Goal: Task Accomplishment & Management: Use online tool/utility

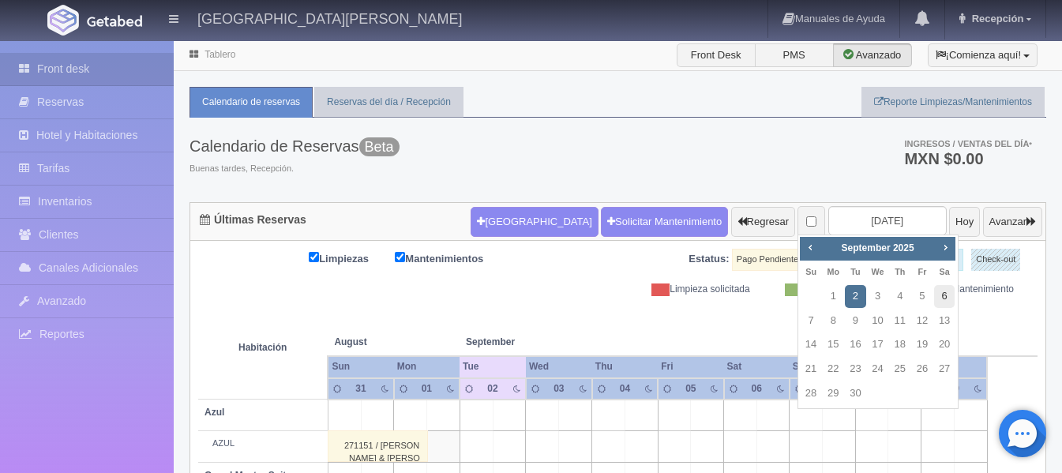
click at [951, 306] on link "6" at bounding box center [944, 296] width 21 height 23
type input "[DATE]"
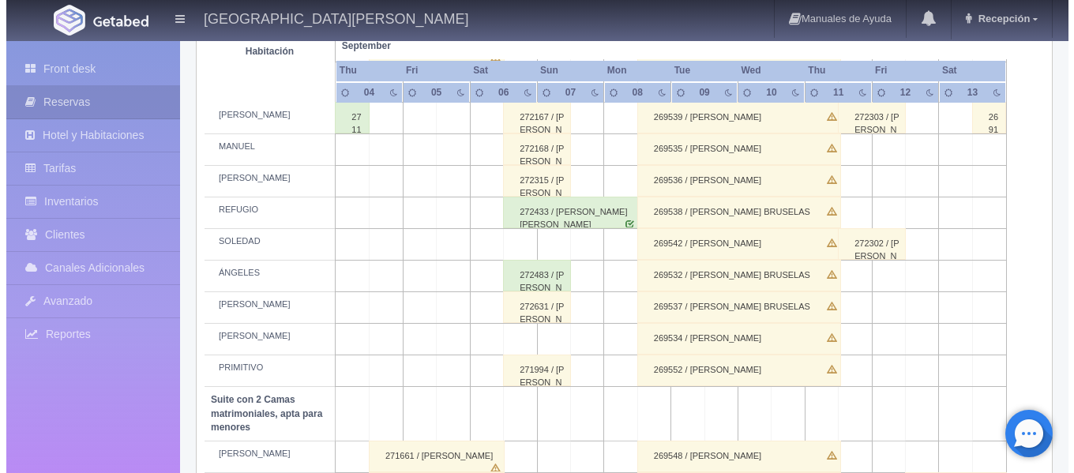
scroll to position [868, 0]
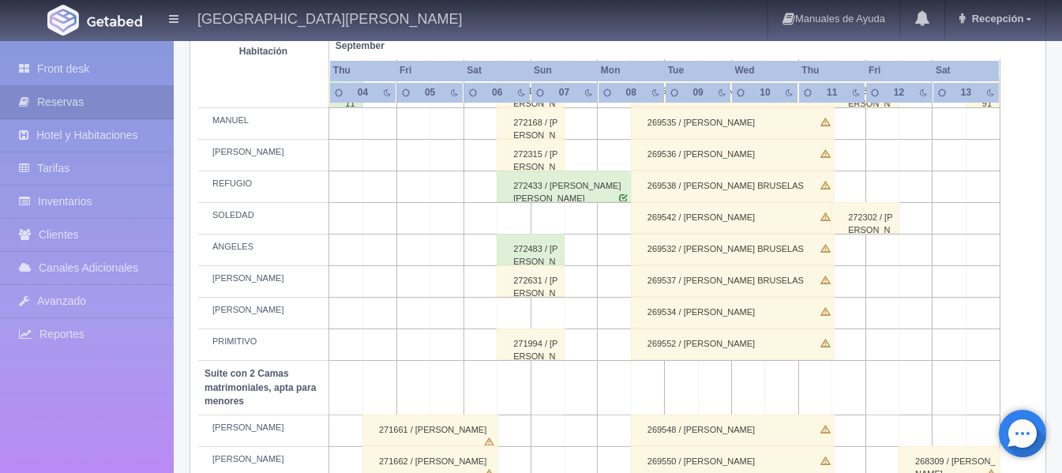
click at [529, 310] on td at bounding box center [513, 314] width 33 height 32
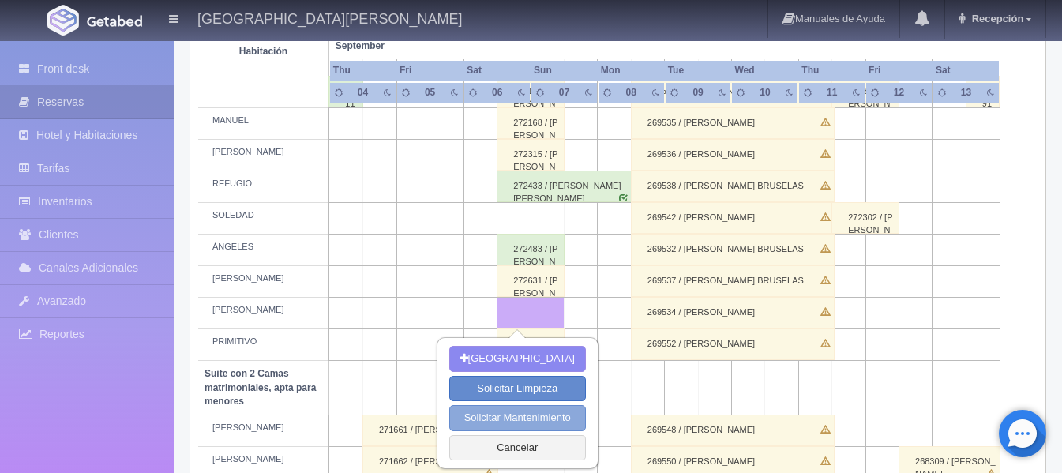
click at [510, 413] on button "Solicitar Mantenimiento" at bounding box center [517, 418] width 137 height 26
select select "Mantenimiento"
type input "[DATE]"
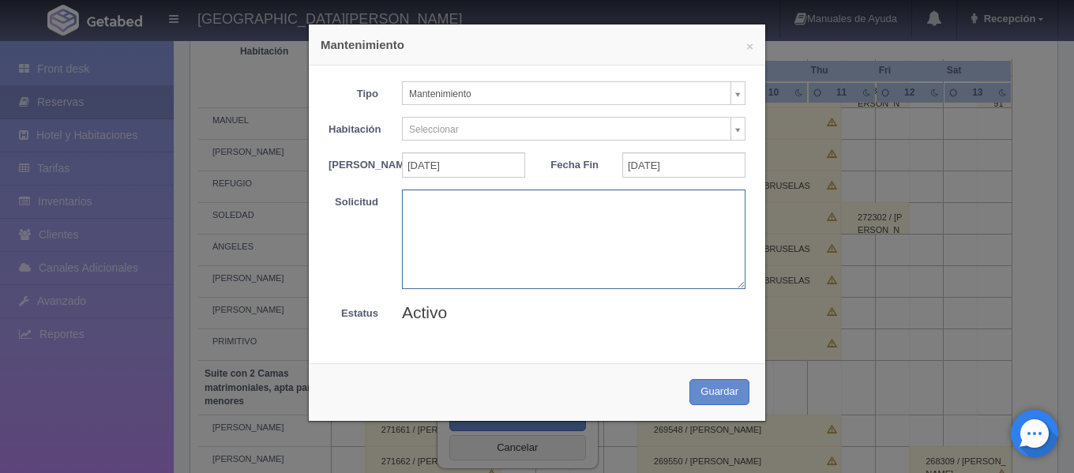
click at [438, 225] on textarea at bounding box center [573, 238] width 343 height 99
type textarea "[PERSON_NAME]"
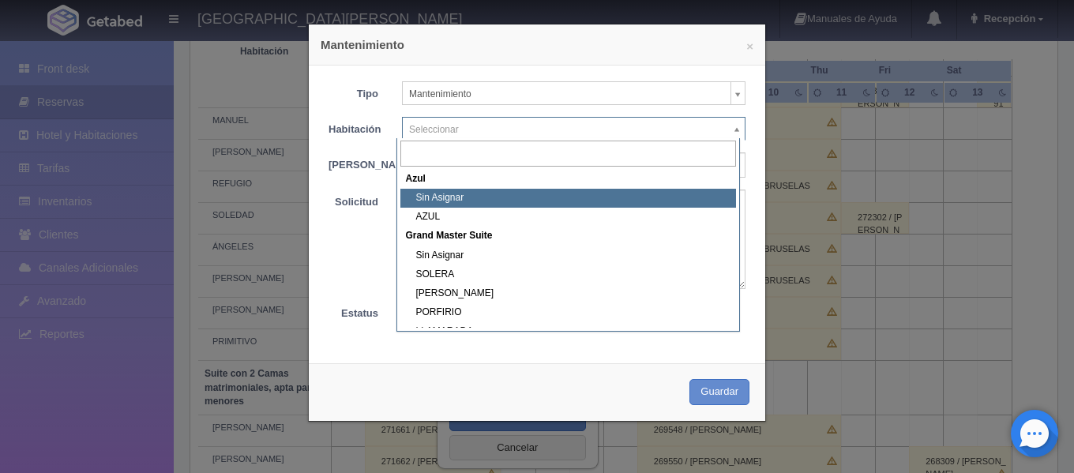
click at [447, 122] on body "[GEOGRAPHIC_DATA][PERSON_NAME] Manuales de Ayuda Actualizaciones recientes Rece…" at bounding box center [537, 25] width 1074 height 1709
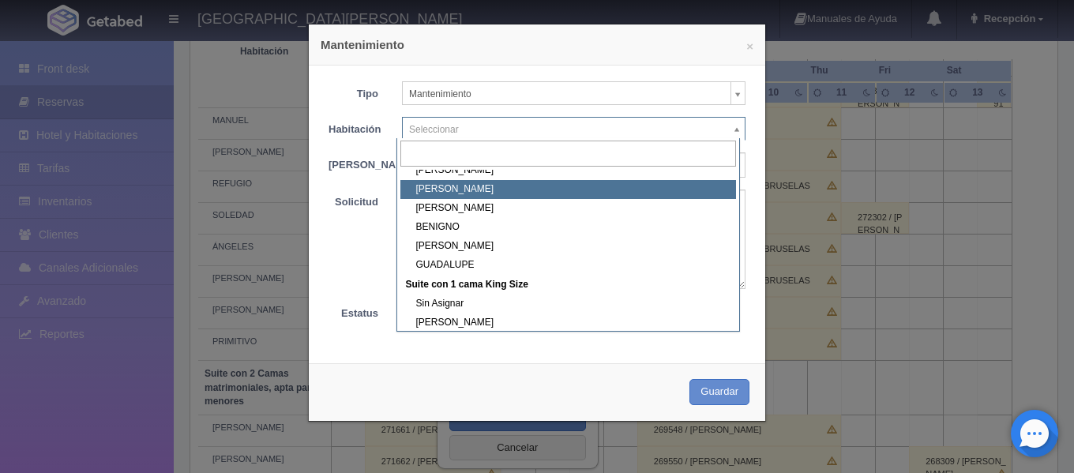
scroll to position [395, 0]
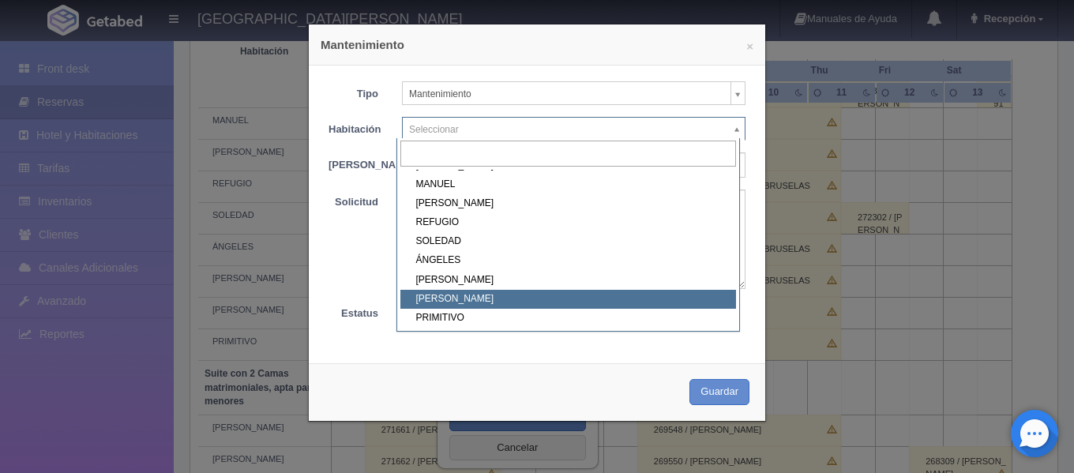
select select "1921_NICOLÁS"
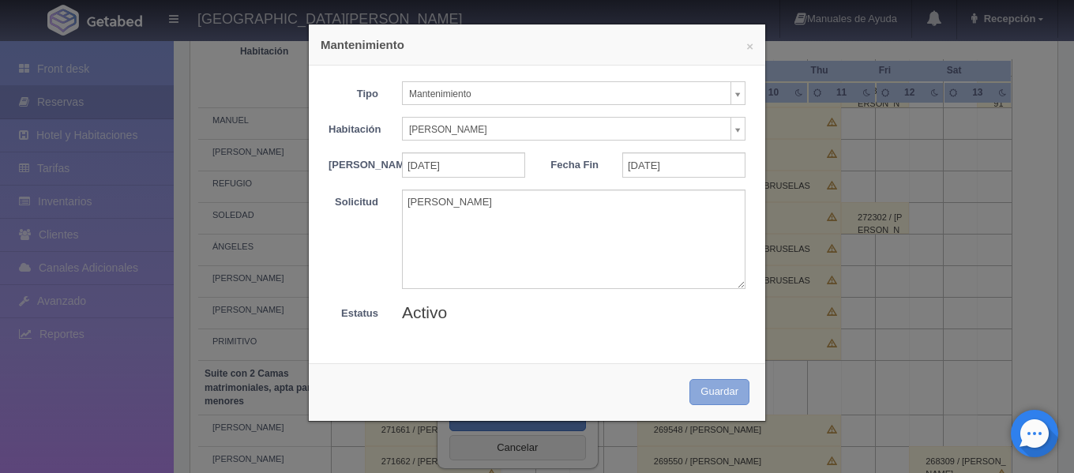
click at [711, 405] on button "Guardar" at bounding box center [719, 392] width 60 height 26
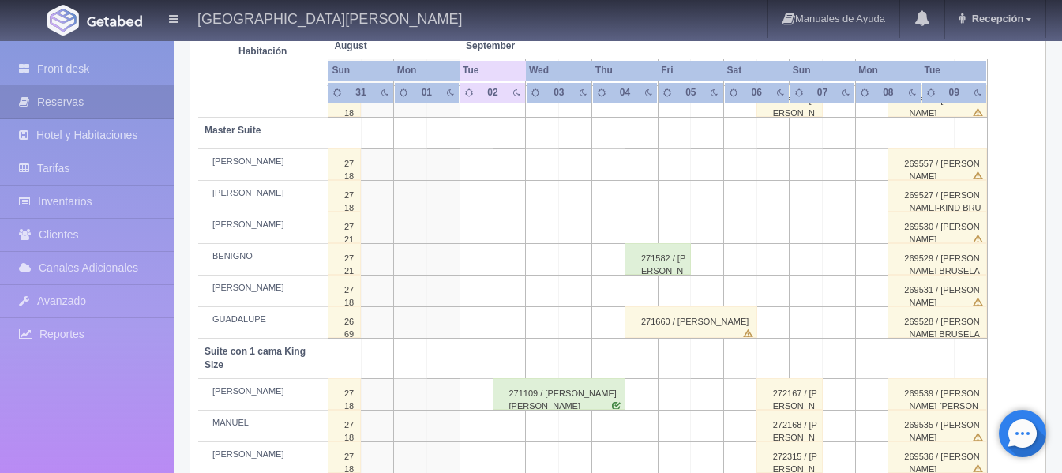
scroll to position [171, 0]
